Goal: Navigation & Orientation: Find specific page/section

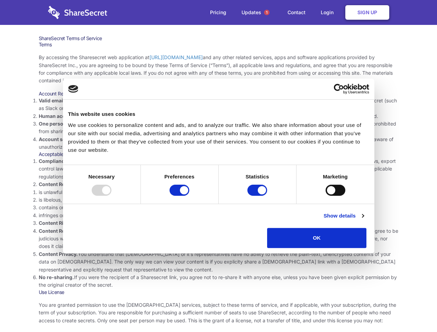
click at [218, 166] on li "Compliance with local laws and regulations. Your use of the Sharesecret must no…" at bounding box center [219, 168] width 360 height 23
click at [111, 196] on div at bounding box center [102, 190] width 20 height 11
click at [189, 196] on input "Preferences" at bounding box center [180, 190] width 20 height 11
checkbox input "false"
click at [258, 196] on input "Statistics" at bounding box center [257, 190] width 20 height 11
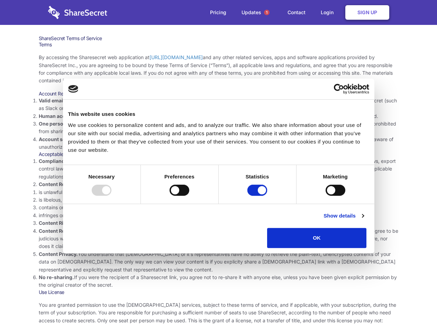
checkbox input "false"
click at [326, 196] on input "Marketing" at bounding box center [336, 190] width 20 height 11
checkbox input "true"
click at [364, 220] on link "Show details" at bounding box center [343, 216] width 40 height 8
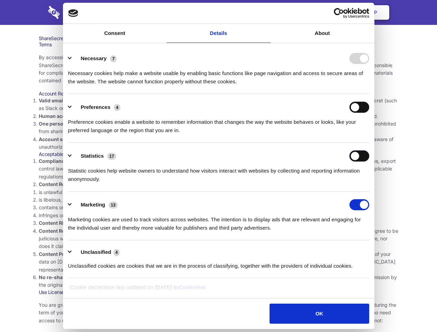
click at [369, 183] on div "Statistics 17 Statistic cookies help website owners to understand how visitors …" at bounding box center [218, 167] width 301 height 33
click at [266, 12] on span "1" at bounding box center [267, 13] width 6 height 6
